Goal: Check status: Check status

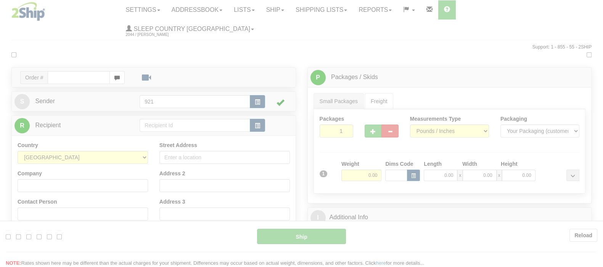
click at [203, 28] on div at bounding box center [301, 133] width 603 height 267
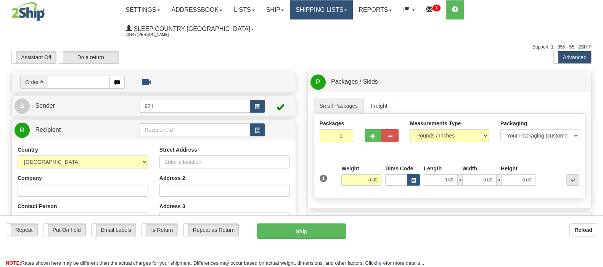
click at [347, 9] on link "Shipping lists" at bounding box center [321, 9] width 63 height 19
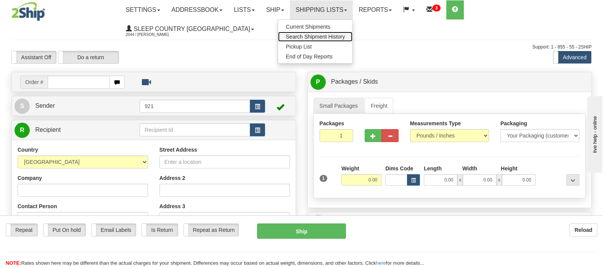
click at [345, 35] on span "Search Shipment History" at bounding box center [315, 37] width 59 height 6
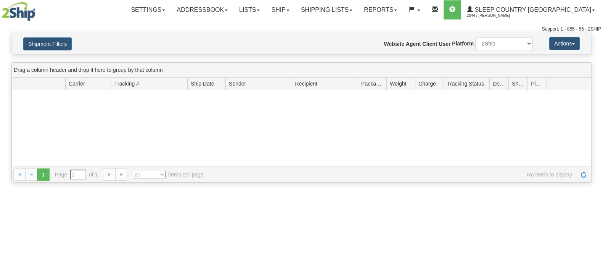
type input "From [DATE] To [DATE]"
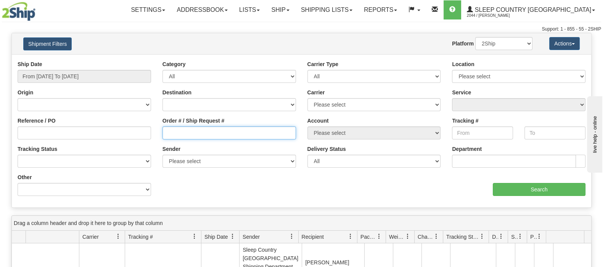
click at [181, 134] on input "Order # / Ship Request #" at bounding box center [230, 132] width 134 height 13
paste input "9000I041685"
type input "9000I041685"
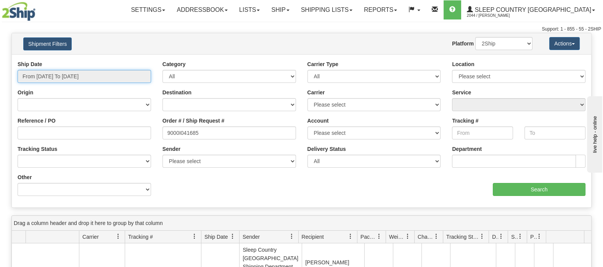
click at [63, 73] on input "From 09/02/2025 To 09/03/2025" at bounding box center [85, 76] width 134 height 13
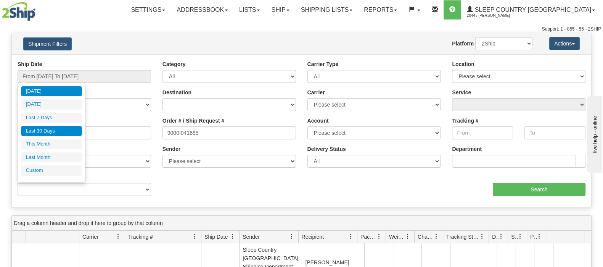
click at [52, 127] on li "Last 30 Days" at bounding box center [51, 131] width 61 height 10
type input "From 08/05/2025 To 09/03/2025"
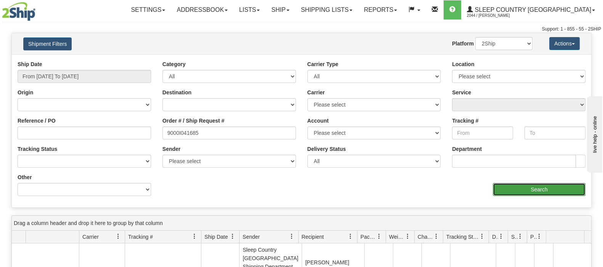
click at [525, 187] on input "Search" at bounding box center [539, 189] width 93 height 13
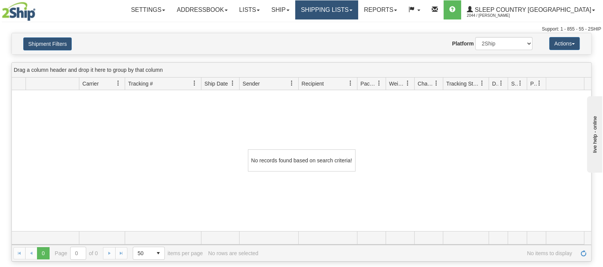
click at [356, 6] on link "Shipping lists" at bounding box center [326, 9] width 63 height 19
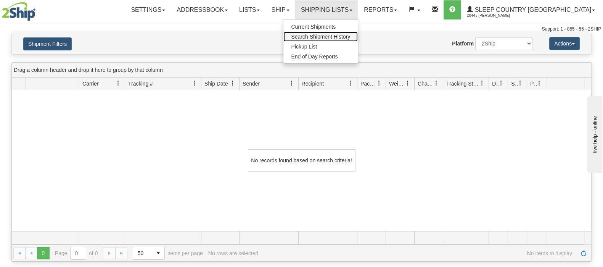
click at [350, 37] on span "Search Shipment History" at bounding box center [320, 37] width 59 height 6
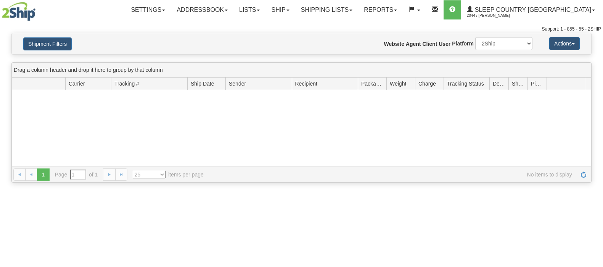
type input "From [DATE] To [DATE]"
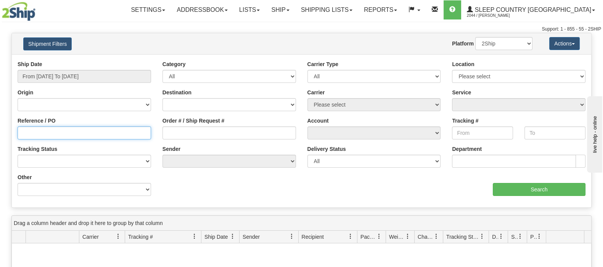
click at [52, 134] on input "Reference / PO" at bounding box center [85, 132] width 134 height 13
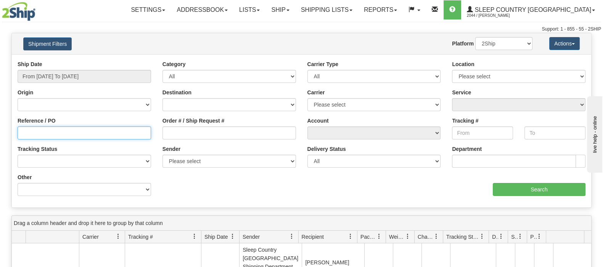
paste input "9000I041685"
type input "9000I041685"
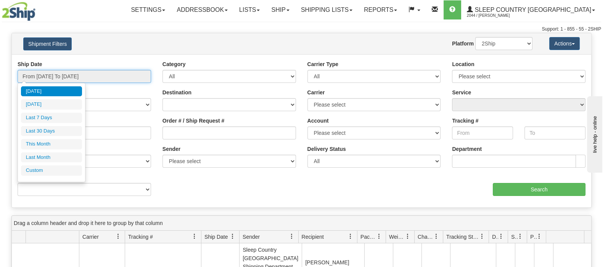
click at [52, 72] on input "From 09/02/2025 To 09/03/2025" at bounding box center [85, 76] width 134 height 13
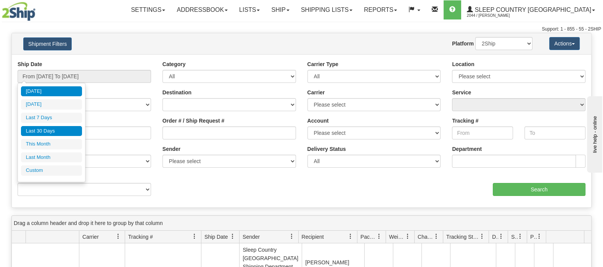
click at [50, 132] on li "Last 30 Days" at bounding box center [51, 131] width 61 height 10
type input "From 08/05/2025 To 09/03/2025"
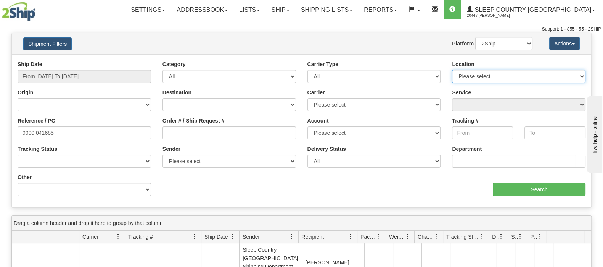
click at [562, 75] on select "Please select Old Toronto DC 921 922 93 94 97 390 915 916 98 902 95 96 90 91 92…" at bounding box center [519, 76] width 134 height 13
select select "7267"
click at [452, 70] on select "Please select Old Toronto DC 921 922 93 94 97 390 915 916 98 902 95 96 90 91 92…" at bounding box center [519, 76] width 134 height 13
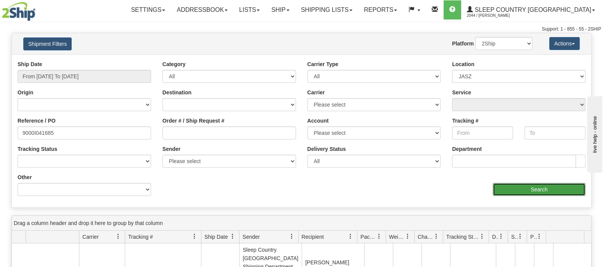
click at [536, 187] on input "Search" at bounding box center [539, 189] width 93 height 13
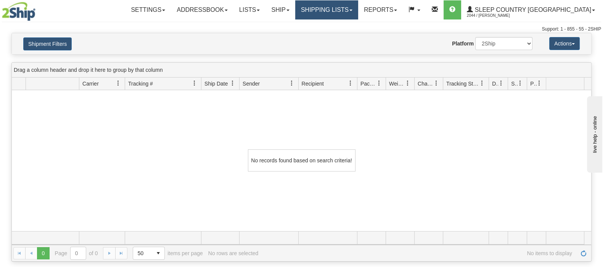
click at [358, 10] on link "Shipping lists" at bounding box center [326, 9] width 63 height 19
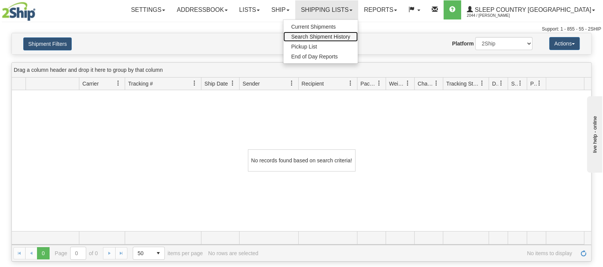
click at [350, 34] on span "Search Shipment History" at bounding box center [320, 37] width 59 height 6
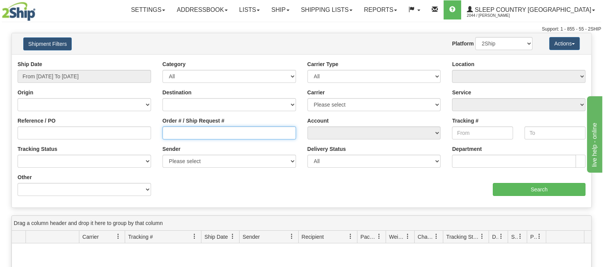
click at [189, 131] on input "Order # / Ship Request #" at bounding box center [230, 132] width 134 height 13
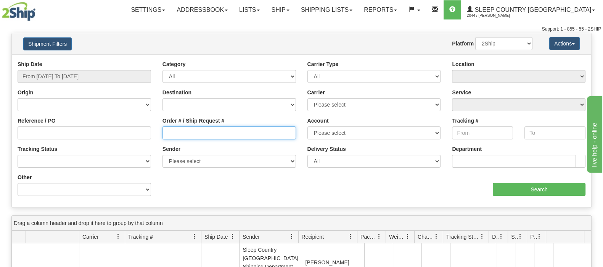
paste input "9000I041685"
type input "9000I041685"
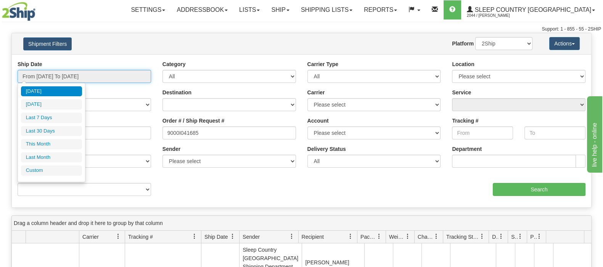
click at [82, 70] on input "From 09/02/2025 To 09/03/2025" at bounding box center [85, 76] width 134 height 13
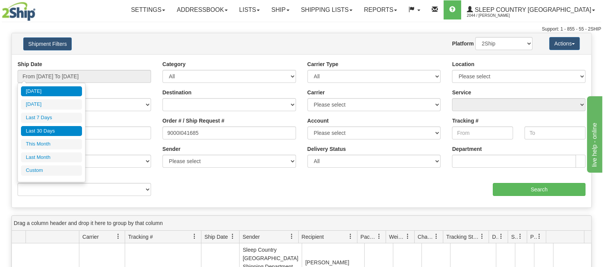
click at [48, 130] on li "Last 30 Days" at bounding box center [51, 131] width 61 height 10
type input "From 08/05/2025 To 09/03/2025"
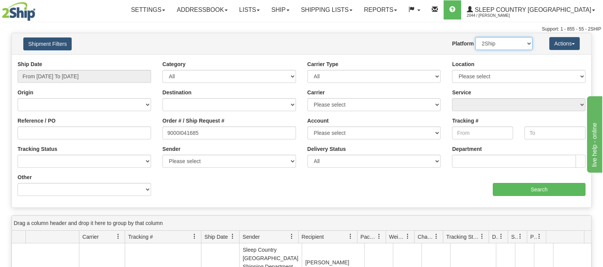
click at [521, 42] on select "2Ship Imported" at bounding box center [503, 43] width 57 height 13
select select "1"
click at [475, 37] on select "2Ship Imported" at bounding box center [503, 43] width 57 height 13
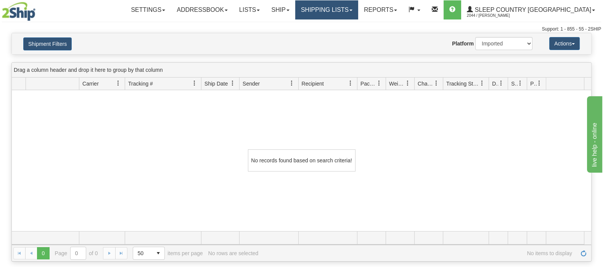
click at [357, 8] on link "Shipping lists" at bounding box center [326, 9] width 63 height 19
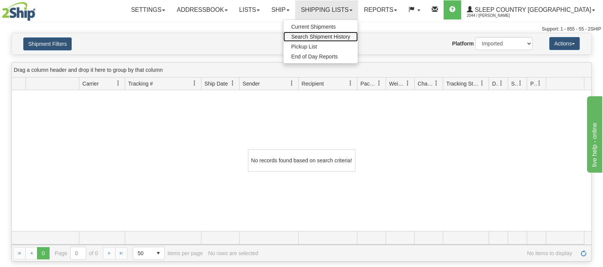
click at [350, 34] on span "Search Shipment History" at bounding box center [320, 37] width 59 height 6
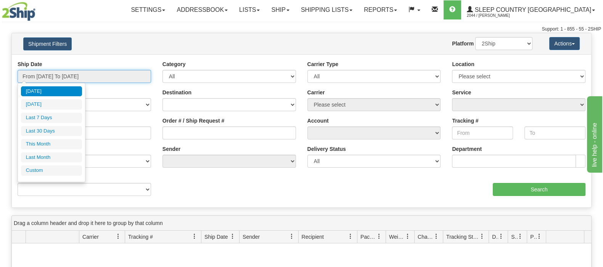
click at [46, 71] on input "From [DATE] To [DATE]" at bounding box center [85, 76] width 134 height 13
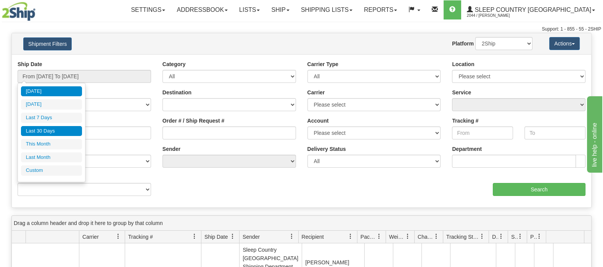
click at [44, 131] on li "Last 30 Days" at bounding box center [51, 131] width 61 height 10
type input "From [DATE] To [DATE]"
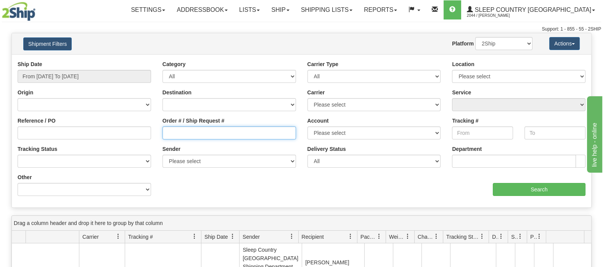
click at [181, 129] on input "Order # / Ship Request #" at bounding box center [230, 132] width 134 height 13
paste input "9000I041685"
type input "9000I041685"
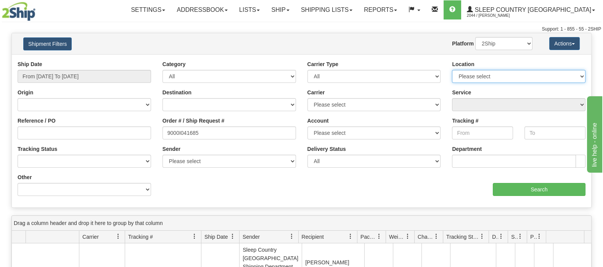
click at [560, 76] on select "Please select [GEOGRAPHIC_DATA] 921 922 93 94 97 390 915 916 98 902 95 96 90 91…" at bounding box center [519, 76] width 134 height 13
select select "7267"
click at [452, 70] on select "Please select [GEOGRAPHIC_DATA] 921 922 93 94 97 390 915 916 98 902 95 96 90 91…" at bounding box center [519, 76] width 134 height 13
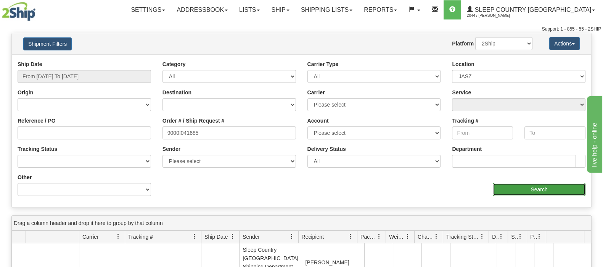
click at [525, 188] on input "Search" at bounding box center [539, 189] width 93 height 13
